Goal: Task Accomplishment & Management: Use online tool/utility

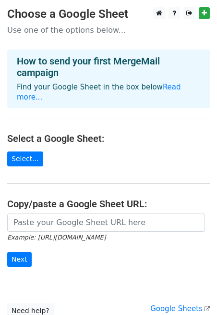
scroll to position [18, 0]
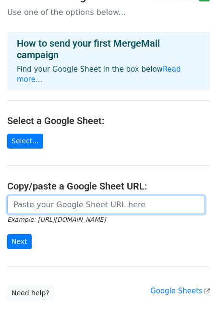
click at [66, 202] on input "url" at bounding box center [106, 205] width 198 height 18
paste input "[URL][DOMAIN_NAME]"
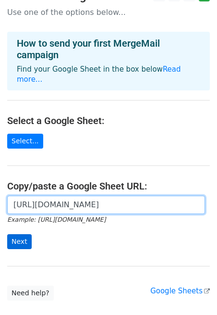
type input "https://docs.google.com/spreadsheets/d/13xSbFgcpxNyPolzo-cJjqjKcQc6X0IFqyyCEIM3…"
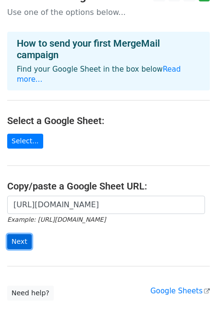
scroll to position [0, 0]
click at [19, 234] on input "Next" at bounding box center [19, 241] width 25 height 15
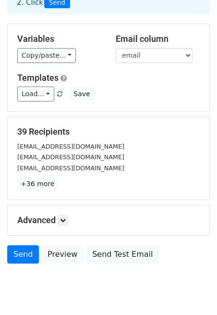
scroll to position [97, 0]
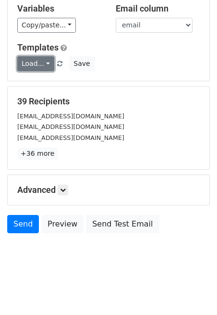
click at [35, 64] on link "Load..." at bounding box center [35, 63] width 37 height 15
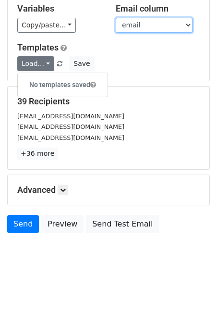
click at [132, 31] on select "name email" at bounding box center [154, 25] width 77 height 15
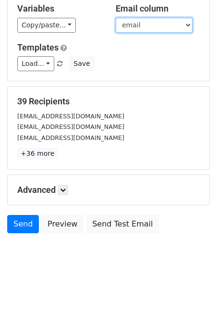
click at [116, 18] on select "name email" at bounding box center [154, 25] width 77 height 15
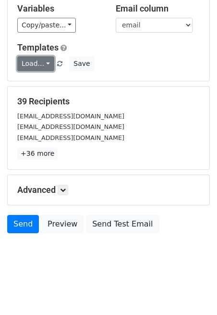
click at [36, 61] on link "Load..." at bounding box center [35, 63] width 37 height 15
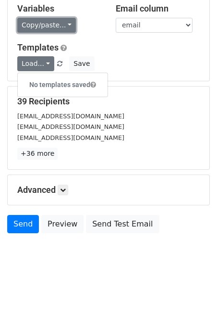
click at [62, 25] on link "Copy/paste..." at bounding box center [46, 25] width 59 height 15
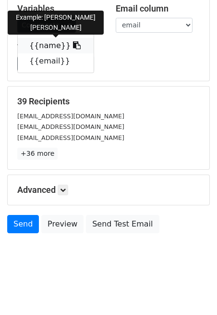
click at [56, 43] on link "{{name}}" at bounding box center [56, 45] width 76 height 15
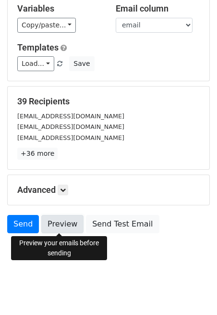
click at [62, 232] on link "Preview" at bounding box center [62, 224] width 42 height 18
click at [68, 225] on link "Preview" at bounding box center [62, 224] width 42 height 18
click at [62, 220] on link "Preview" at bounding box center [62, 224] width 42 height 18
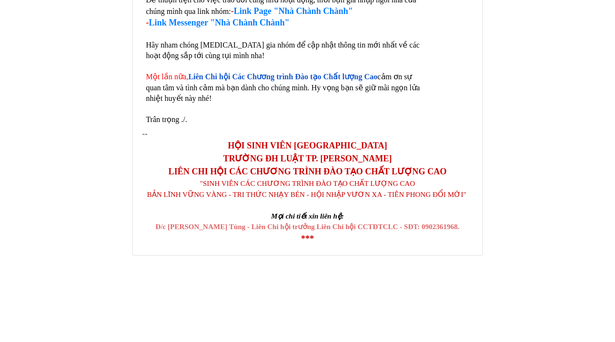
scroll to position [20053, 0]
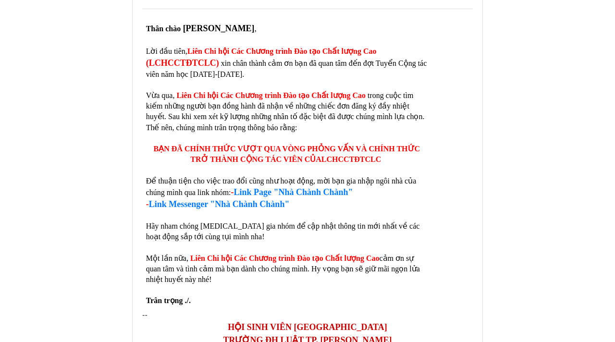
scroll to position [129, 0]
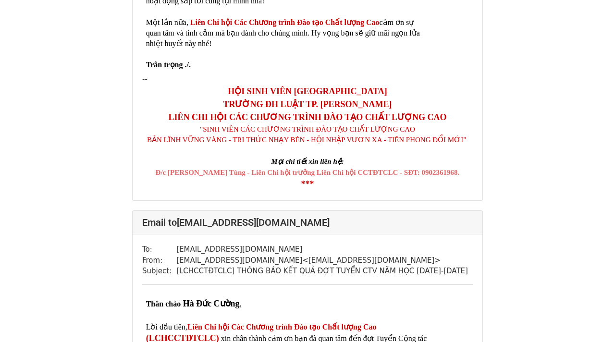
scroll to position [252, 0]
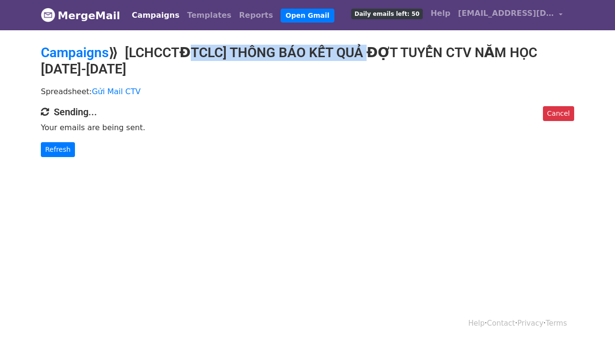
drag, startPoint x: 178, startPoint y: 53, endPoint x: 359, endPoint y: 53, distance: 180.8
click at [359, 53] on h2 "Campaigns ⟫ [LCHCCTĐTCLC] THÔNG BÁO KẾT QUẢ ĐỢT TUYỂN CTV NĂM HỌC [DATE]-[DATE]" at bounding box center [308, 61] width 534 height 32
